Goal: Task Accomplishment & Management: Manage account settings

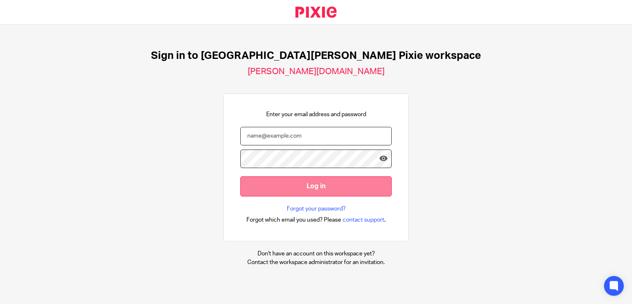
type input "emily.payne@douglassgrange.co.uk"
click at [309, 191] on input "Log in" at bounding box center [315, 186] width 151 height 20
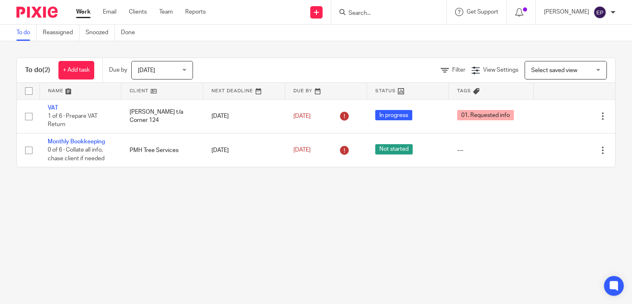
click at [187, 72] on div "Today Today" at bounding box center [162, 70] width 62 height 19
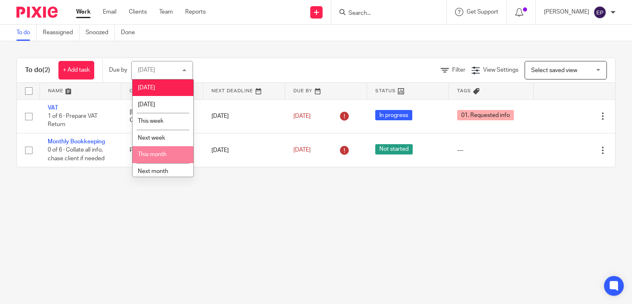
scroll to position [21, 0]
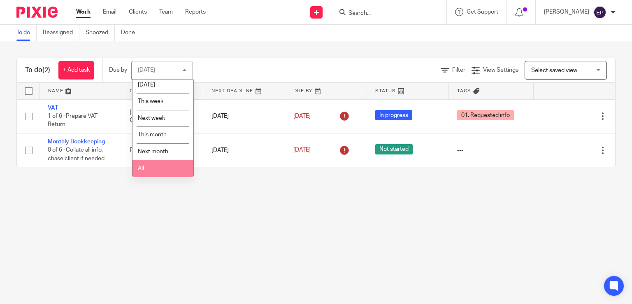
click at [155, 165] on li "All" at bounding box center [162, 168] width 61 height 17
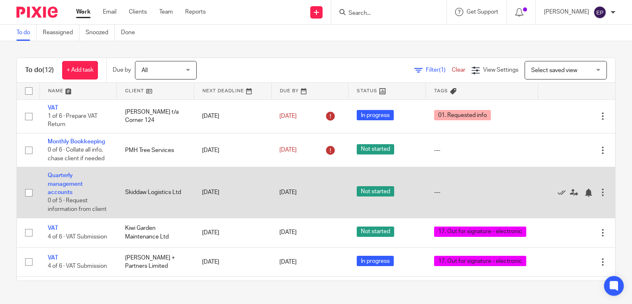
scroll to position [82, 0]
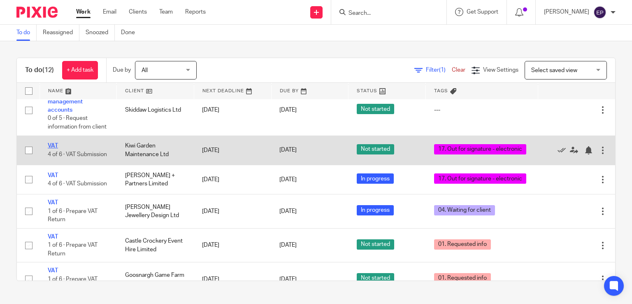
click at [51, 148] on link "VAT" at bounding box center [53, 146] width 10 height 6
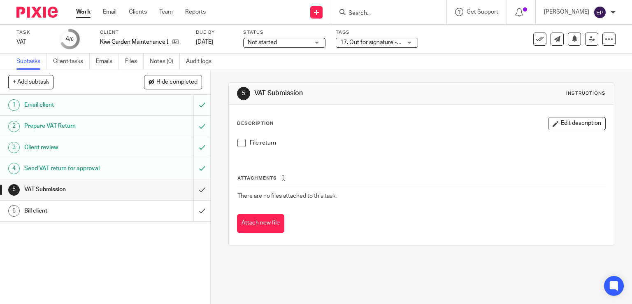
click at [408, 42] on div "17. Out for signature - electronic" at bounding box center [377, 43] width 82 height 10
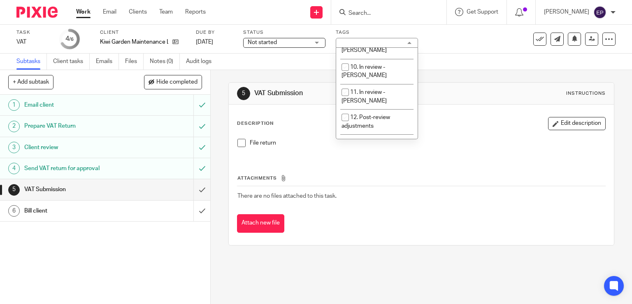
scroll to position [288, 0]
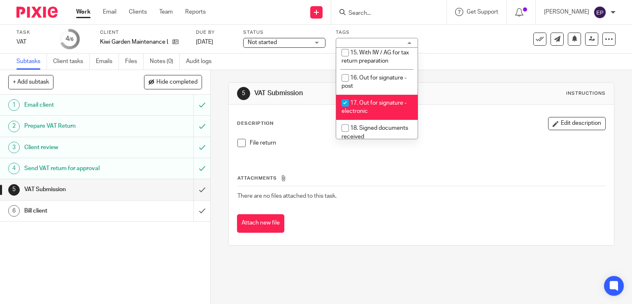
click at [342, 95] on input "checkbox" at bounding box center [345, 103] width 16 height 16
checkbox input "false"
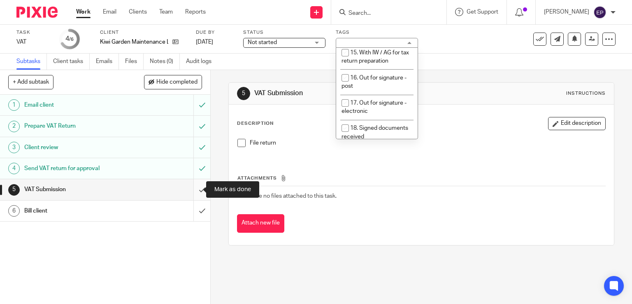
click at [192, 188] on input "submit" at bounding box center [105, 189] width 210 height 21
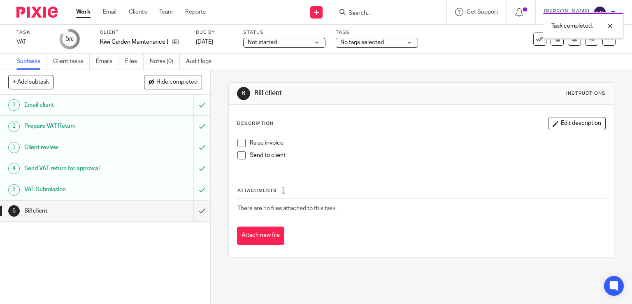
click at [191, 211] on input "submit" at bounding box center [105, 210] width 210 height 21
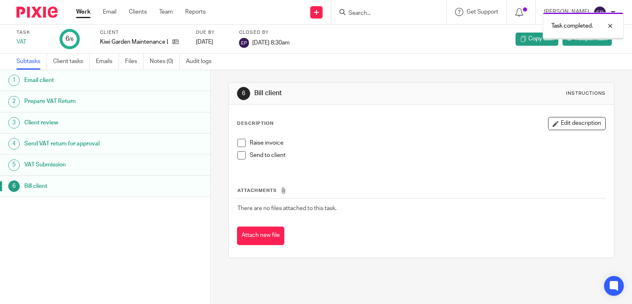
click at [84, 11] on link "Work" at bounding box center [83, 12] width 14 height 8
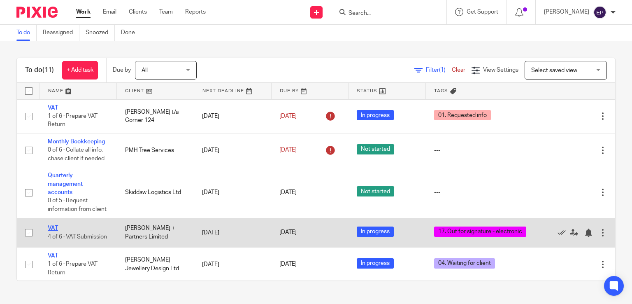
click at [51, 231] on link "VAT" at bounding box center [53, 228] width 10 height 6
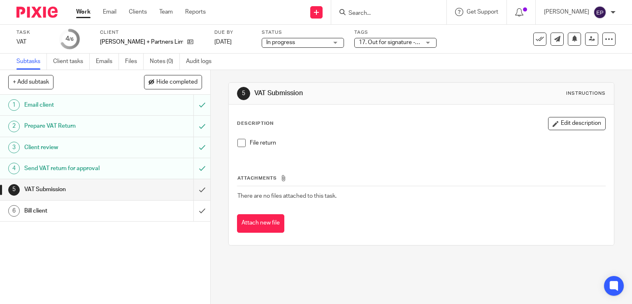
click at [424, 42] on div "17. Out for signature - electronic" at bounding box center [395, 43] width 82 height 10
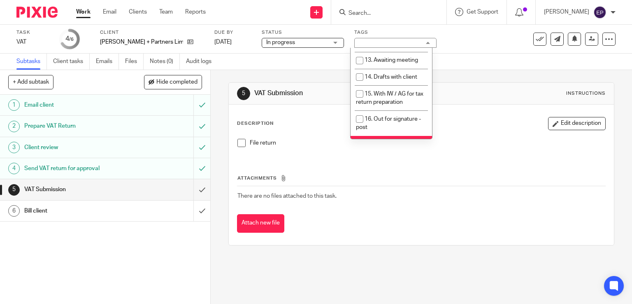
scroll to position [288, 0]
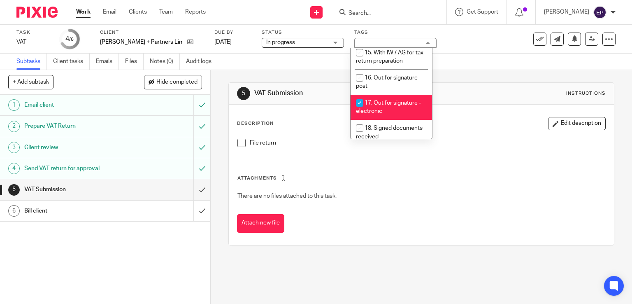
click at [356, 95] on input "checkbox" at bounding box center [360, 103] width 16 height 16
checkbox input "false"
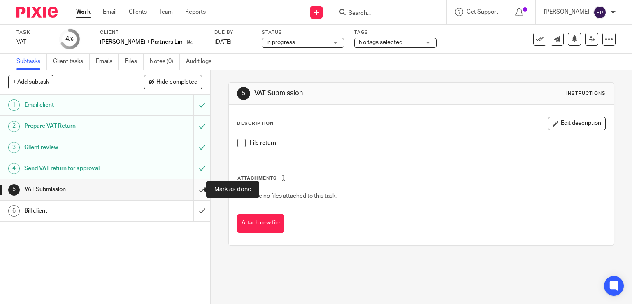
click at [192, 189] on input "submit" at bounding box center [105, 189] width 210 height 21
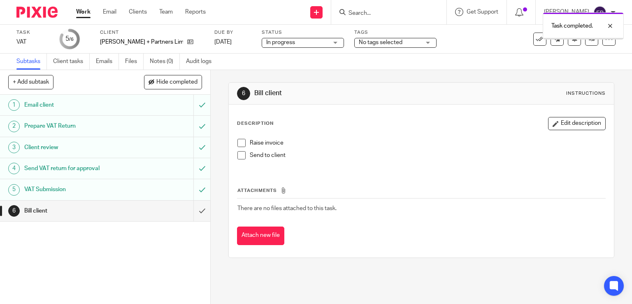
click at [192, 213] on input "submit" at bounding box center [105, 210] width 210 height 21
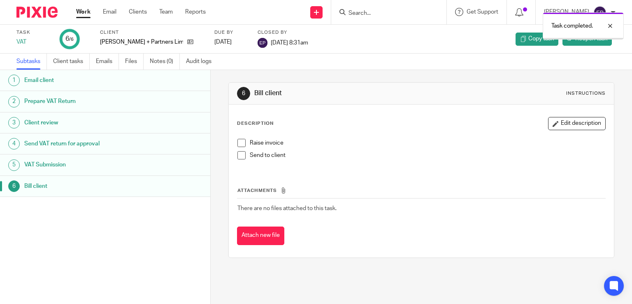
click at [91, 14] on ul "Work Email Clients Team Reports" at bounding box center [147, 12] width 142 height 8
click at [85, 11] on link "Work" at bounding box center [83, 12] width 14 height 8
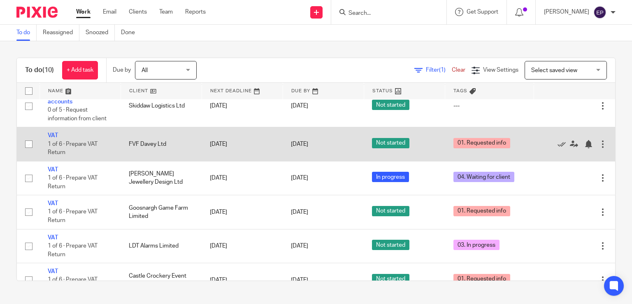
scroll to position [123, 0]
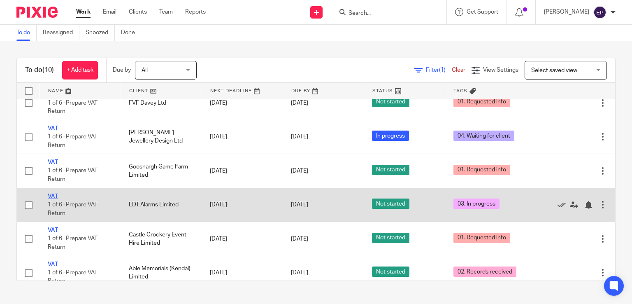
click at [52, 195] on link "VAT" at bounding box center [53, 196] width 10 height 6
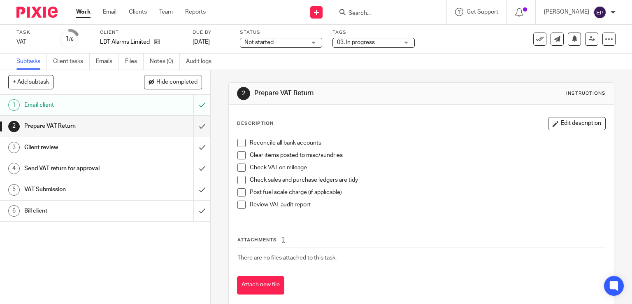
click at [404, 45] on div "03. In progress" at bounding box center [373, 43] width 82 height 10
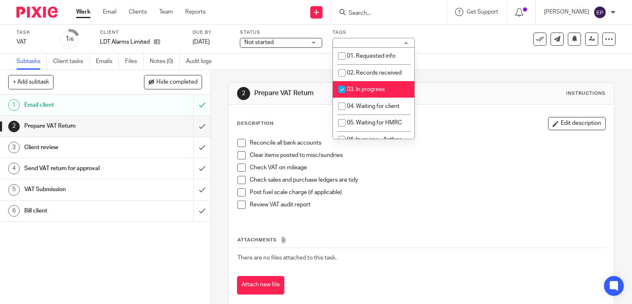
click at [341, 88] on input "checkbox" at bounding box center [342, 89] width 16 height 16
checkbox input "false"
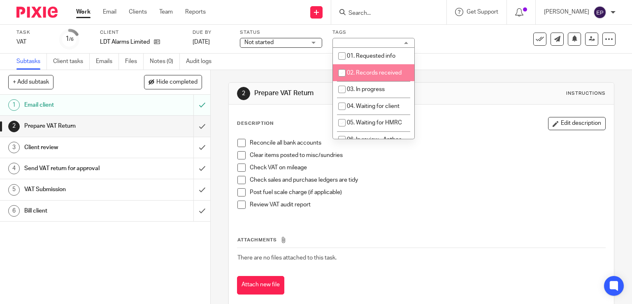
click at [341, 73] on input "checkbox" at bounding box center [342, 73] width 16 height 16
checkbox input "true"
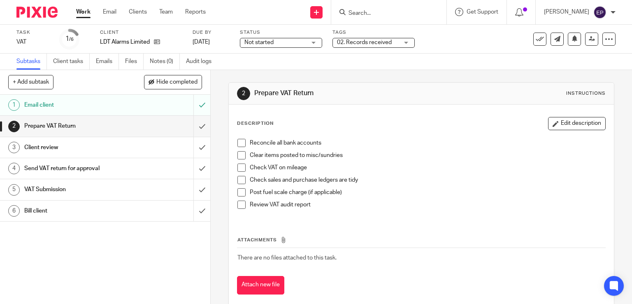
click at [81, 14] on link "Work" at bounding box center [83, 12] width 14 height 8
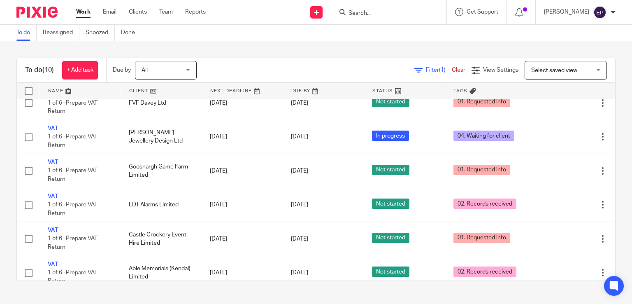
scroll to position [165, 0]
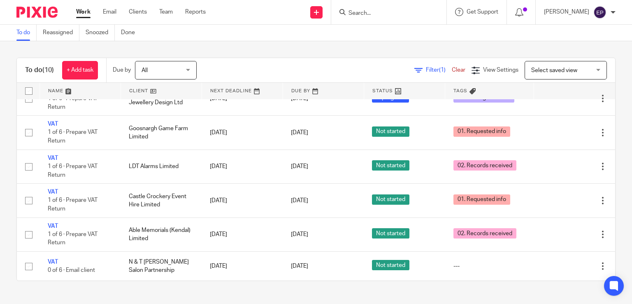
click at [402, 12] on input "Search" at bounding box center [385, 13] width 74 height 7
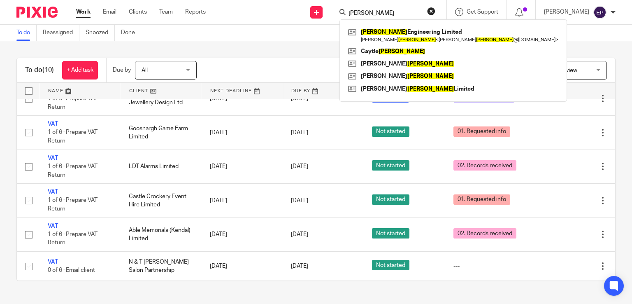
type input "wightman"
click button "submit" at bounding box center [0, 0] width 0 height 0
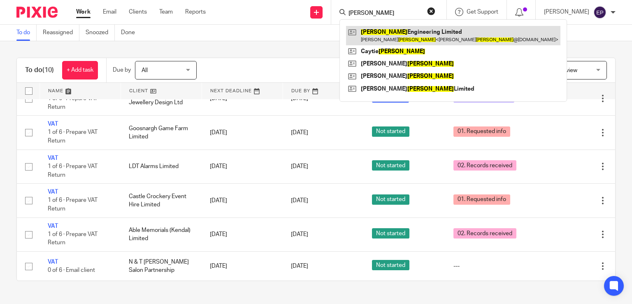
click at [399, 30] on link at bounding box center [453, 35] width 214 height 19
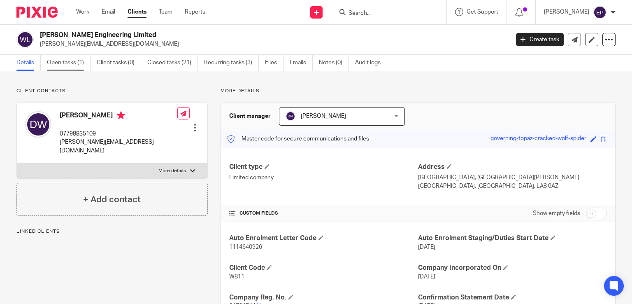
click at [68, 63] on link "Open tasks (1)" at bounding box center [69, 63] width 44 height 16
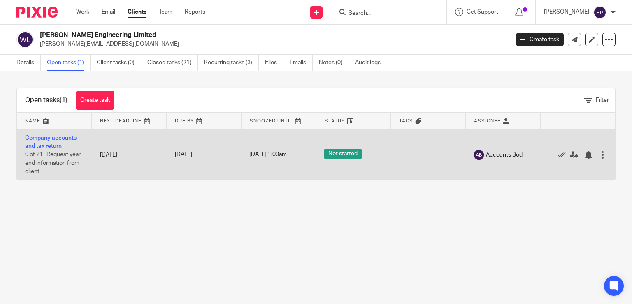
click at [598, 153] on div at bounding box center [602, 155] width 8 height 8
click at [60, 135] on link "Company accounts and tax return" at bounding box center [50, 142] width 51 height 14
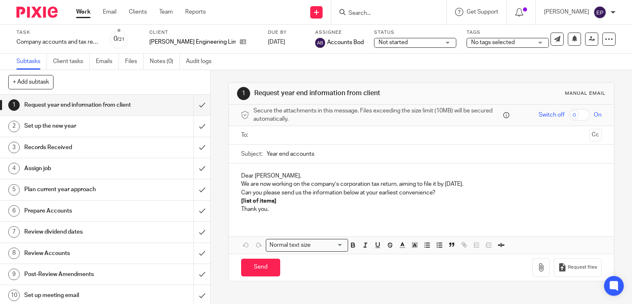
click at [428, 42] on div "Not started Not started" at bounding box center [415, 43] width 82 height 10
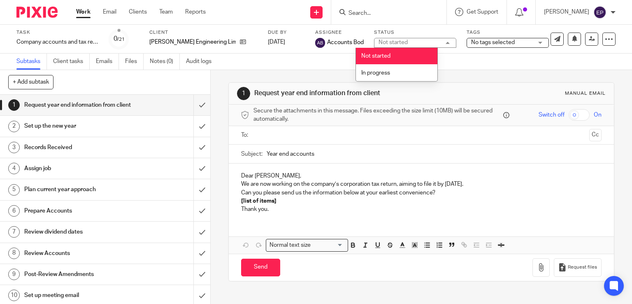
click at [428, 42] on div "Not started Not started" at bounding box center [415, 43] width 82 height 10
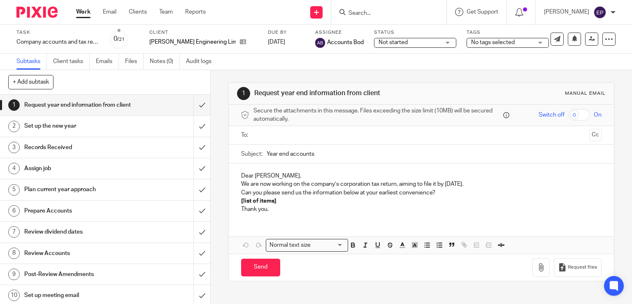
click at [521, 44] on div "No tags selected" at bounding box center [507, 43] width 82 height 10
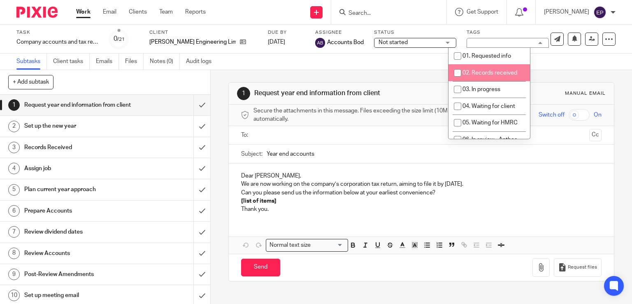
click at [457, 72] on input "checkbox" at bounding box center [458, 73] width 16 height 16
checkbox input "true"
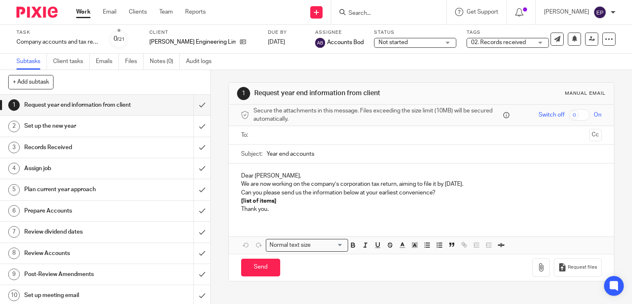
click at [84, 14] on link "Work" at bounding box center [83, 12] width 14 height 8
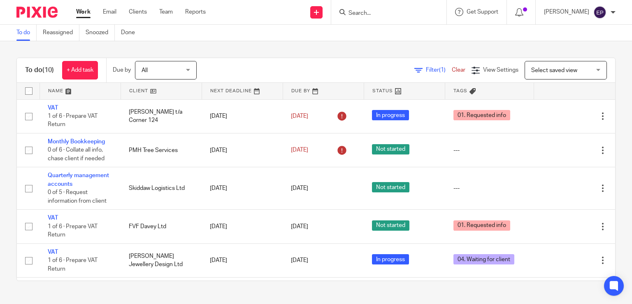
drag, startPoint x: 612, startPoint y: 12, endPoint x: 604, endPoint y: 16, distance: 9.2
click at [612, 12] on div at bounding box center [612, 12] width 5 height 5
click at [564, 59] on li "Logout" at bounding box center [583, 57] width 54 height 12
